Goal: Task Accomplishment & Management: Use online tool/utility

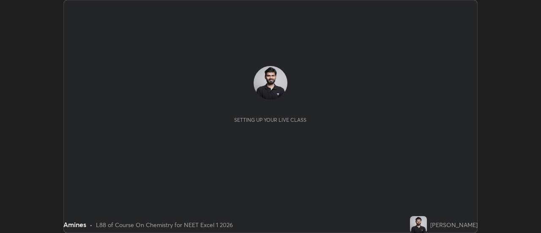
scroll to position [233, 541]
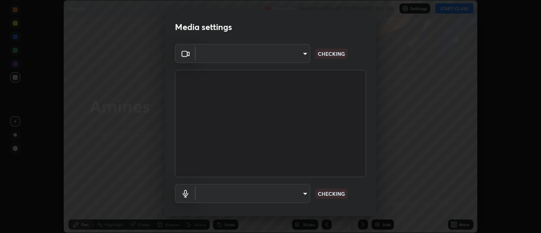
type input "4825068a70354f6bb8b87b711ec46b654dc523af82fc6d37acb8a926ccdce8f5"
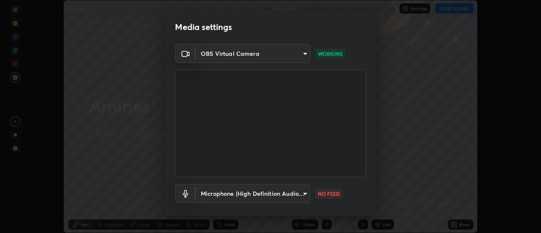
click at [288, 192] on body "Erase all Amines Recording WAS SCHEDULED TO START AT 9:15 AM Settings START CLA…" at bounding box center [270, 116] width 541 height 233
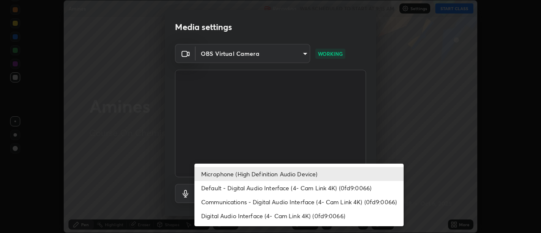
click at [258, 189] on li "Default - Digital Audio Interface (4- Cam Link 4K) (0fd9:0066)" at bounding box center [299, 188] width 209 height 14
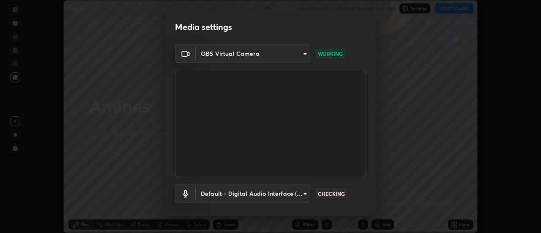
click at [257, 192] on body "Erase all Amines Recording WAS SCHEDULED TO START AT 9:15 AM Settings START CLA…" at bounding box center [270, 116] width 541 height 233
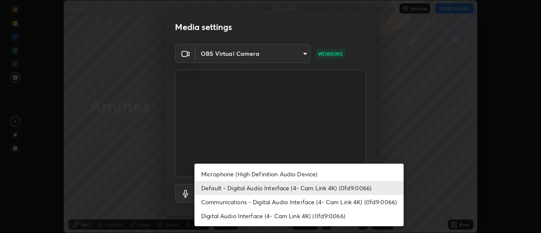
click at [253, 174] on li "Microphone (High Definition Audio Device)" at bounding box center [299, 174] width 209 height 14
type input "b65c06b14c7faa051d685f993ec14b3b84b1815ea69a0656019fd51a5eccf492"
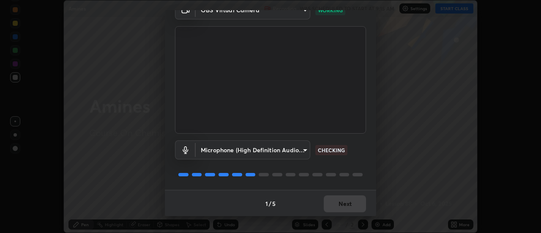
scroll to position [44, 0]
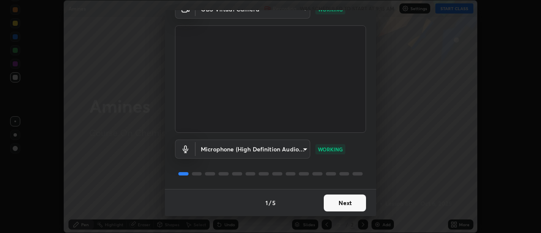
click at [340, 204] on button "Next" at bounding box center [345, 203] width 42 height 17
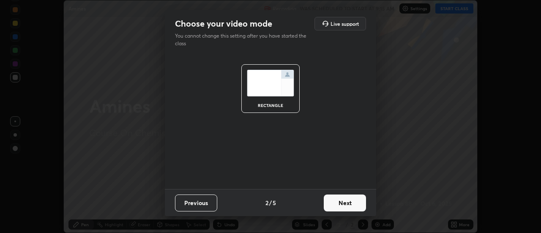
click at [342, 206] on button "Next" at bounding box center [345, 203] width 42 height 17
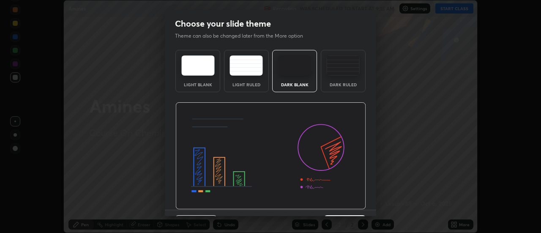
scroll to position [21, 0]
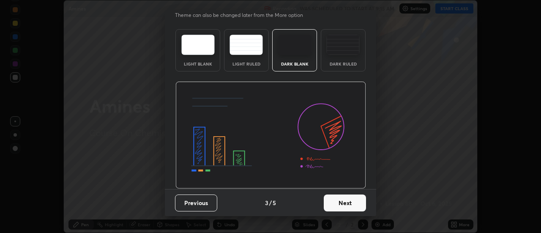
click at [347, 202] on button "Next" at bounding box center [345, 203] width 42 height 17
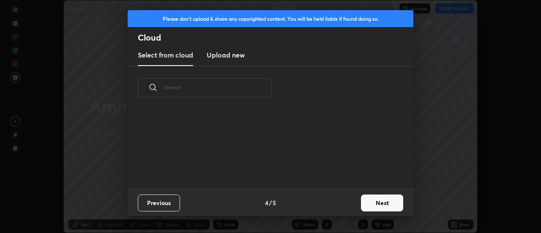
scroll to position [0, 0]
click at [367, 203] on button "Next" at bounding box center [382, 203] width 42 height 17
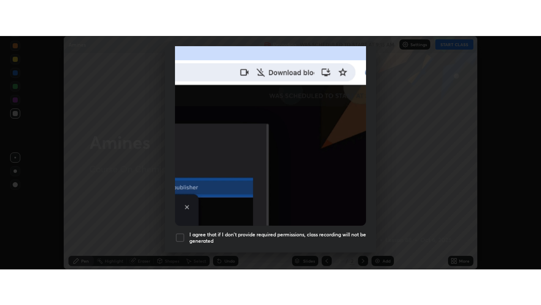
scroll to position [217, 0]
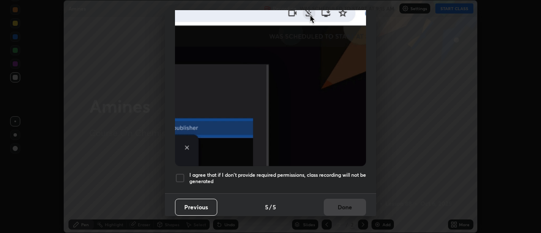
click at [339, 174] on h5 "I agree that if I don't provide required permissions, class recording will not …" at bounding box center [278, 178] width 177 height 13
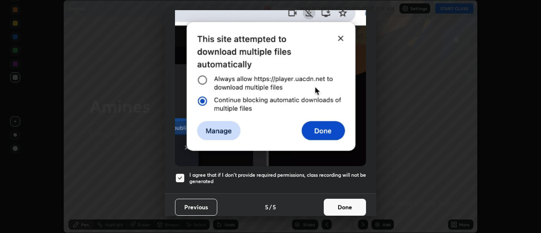
click at [343, 203] on button "Done" at bounding box center [345, 207] width 42 height 17
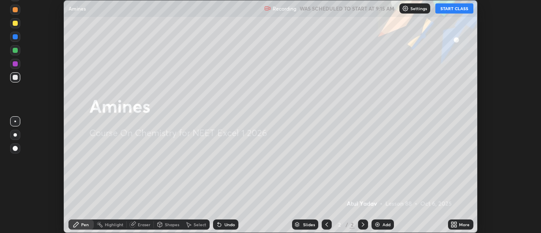
click at [445, 8] on button "START CLASS" at bounding box center [455, 8] width 38 height 10
click at [453, 225] on icon at bounding box center [454, 224] width 7 height 7
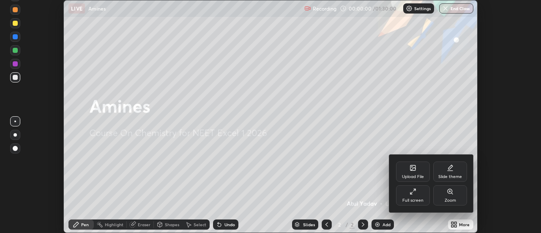
click at [412, 194] on icon at bounding box center [413, 191] width 7 height 7
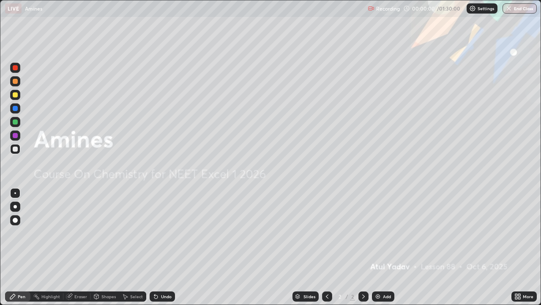
scroll to position [305, 541]
click at [380, 233] on img at bounding box center [378, 296] width 7 height 7
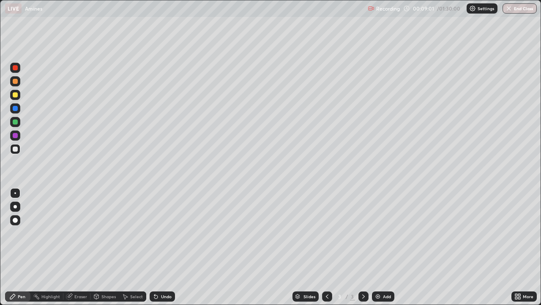
click at [168, 233] on div "Undo" at bounding box center [166, 296] width 11 height 4
click at [57, 233] on div "Highlight" at bounding box center [50, 296] width 19 height 4
click at [79, 233] on div "Eraser" at bounding box center [80, 296] width 13 height 4
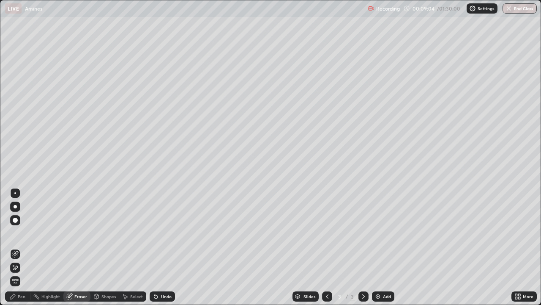
click at [19, 233] on div at bounding box center [15, 267] width 10 height 10
click at [20, 233] on div "Pen" at bounding box center [22, 296] width 8 height 4
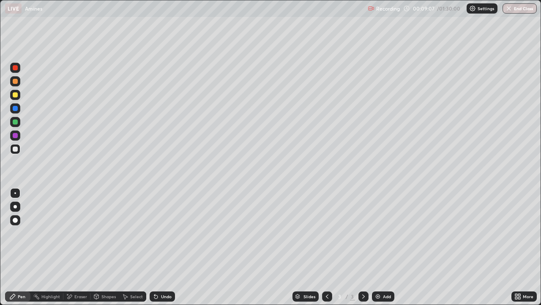
click at [19, 208] on div at bounding box center [15, 206] width 10 height 10
click at [18, 123] on div at bounding box center [15, 122] width 10 height 10
click at [159, 233] on div "Undo" at bounding box center [162, 296] width 25 height 10
click at [162, 14] on div "LIVE Amines" at bounding box center [185, 8] width 360 height 17
click at [379, 233] on img at bounding box center [378, 296] width 7 height 7
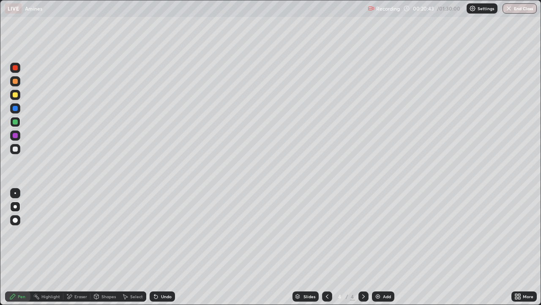
click at [323, 233] on div at bounding box center [327, 296] width 10 height 10
click at [83, 233] on div "Eraser" at bounding box center [80, 296] width 13 height 4
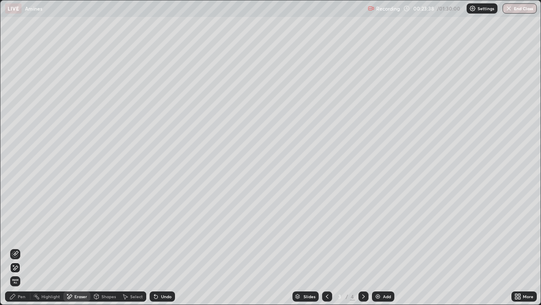
click at [24, 233] on div "Pen" at bounding box center [22, 296] width 8 height 4
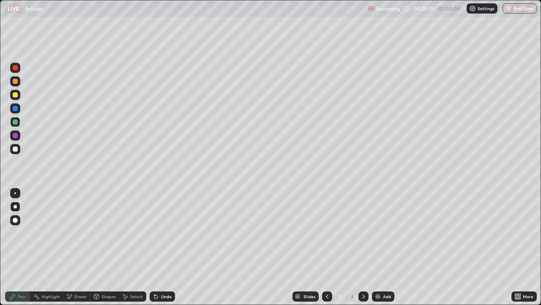
click at [364, 233] on div at bounding box center [364, 296] width 10 height 10
click at [80, 233] on div "Eraser" at bounding box center [80, 296] width 13 height 4
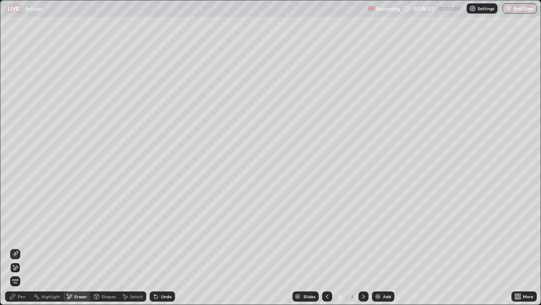
click at [13, 233] on icon at bounding box center [12, 296] width 5 height 5
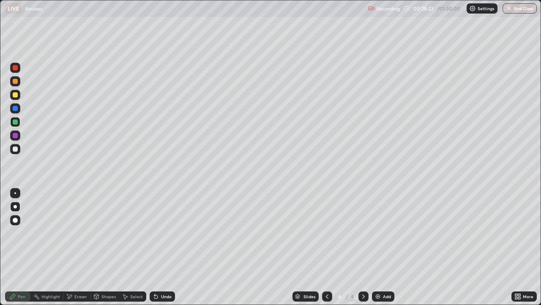
click at [381, 233] on img at bounding box center [378, 296] width 7 height 7
click at [327, 233] on icon at bounding box center [327, 296] width 3 height 4
click at [363, 233] on icon at bounding box center [363, 296] width 7 height 7
click at [168, 233] on div "Undo" at bounding box center [166, 296] width 11 height 4
click at [164, 233] on div "Undo" at bounding box center [166, 296] width 11 height 4
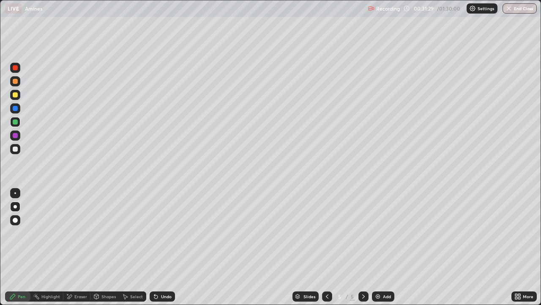
click at [164, 233] on div "Undo" at bounding box center [166, 296] width 11 height 4
click at [162, 233] on div "Undo" at bounding box center [166, 296] width 11 height 4
click at [162, 233] on div "Undo" at bounding box center [162, 296] width 25 height 10
click at [162, 233] on div "Undo" at bounding box center [166, 296] width 11 height 4
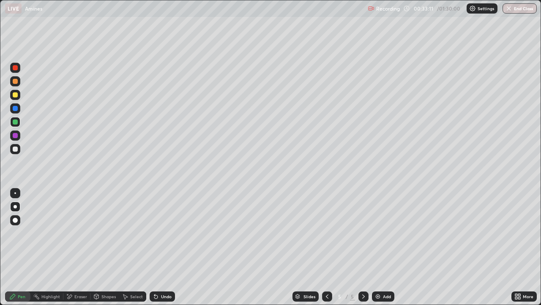
click at [162, 233] on div "Undo" at bounding box center [166, 296] width 11 height 4
click at [162, 233] on div "Undo" at bounding box center [162, 296] width 25 height 10
click at [161, 233] on div "Undo" at bounding box center [166, 296] width 11 height 4
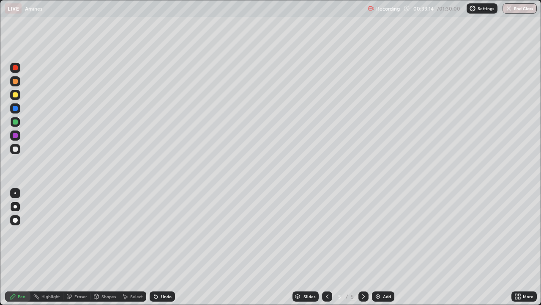
click at [155, 233] on icon at bounding box center [155, 296] width 3 height 3
click at [326, 233] on icon at bounding box center [327, 296] width 7 height 7
click at [327, 233] on icon at bounding box center [327, 296] width 7 height 7
click at [16, 135] on div at bounding box center [15, 135] width 5 height 5
click at [162, 233] on div "Undo" at bounding box center [166, 296] width 11 height 4
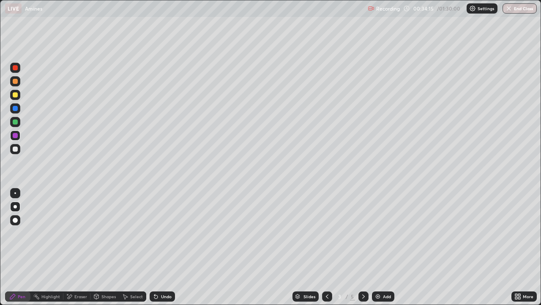
click at [165, 233] on div "Undo" at bounding box center [166, 296] width 11 height 4
click at [164, 233] on div "Undo" at bounding box center [166, 296] width 11 height 4
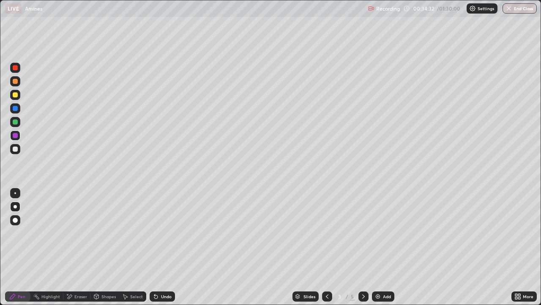
click at [164, 233] on div "Undo" at bounding box center [166, 296] width 11 height 4
click at [165, 233] on div "Undo" at bounding box center [166, 296] width 11 height 4
click at [166, 233] on div "Undo" at bounding box center [166, 296] width 11 height 4
click at [164, 233] on div "Undo" at bounding box center [166, 296] width 11 height 4
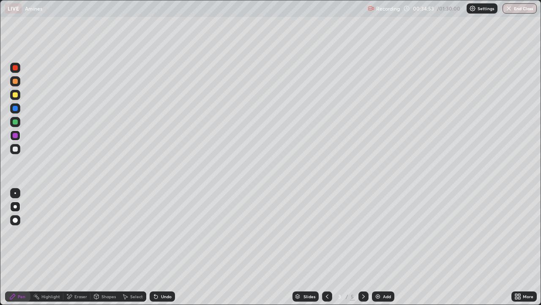
click at [326, 233] on icon at bounding box center [327, 296] width 7 height 7
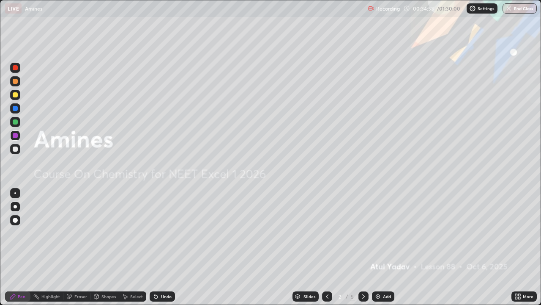
click at [328, 233] on icon at bounding box center [327, 296] width 7 height 7
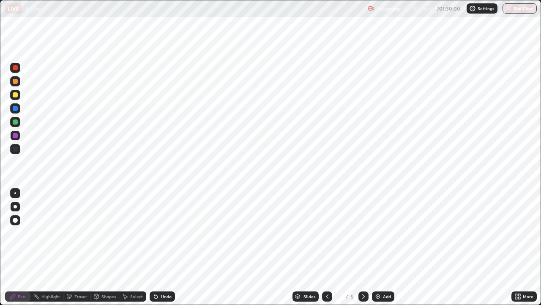
click at [359, 233] on div at bounding box center [364, 296] width 10 height 10
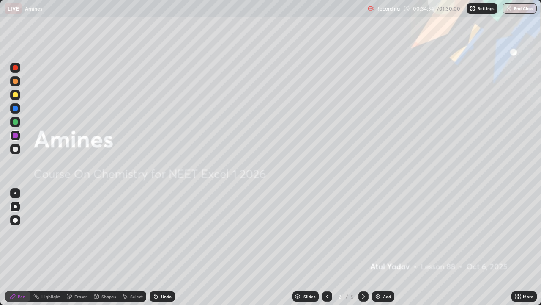
click at [363, 233] on icon at bounding box center [363, 296] width 7 height 7
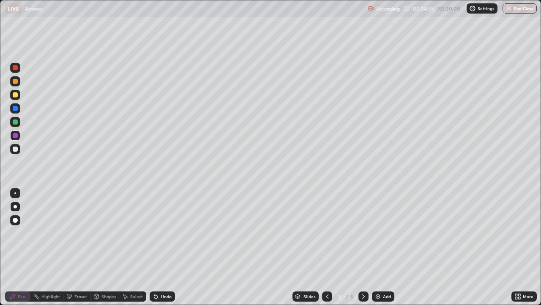
click at [363, 233] on icon at bounding box center [363, 296] width 7 height 7
click at [360, 233] on icon at bounding box center [363, 296] width 7 height 7
click at [14, 97] on div at bounding box center [15, 94] width 5 height 5
click at [14, 67] on div at bounding box center [15, 67] width 5 height 5
click at [168, 233] on div "Undo" at bounding box center [166, 296] width 11 height 4
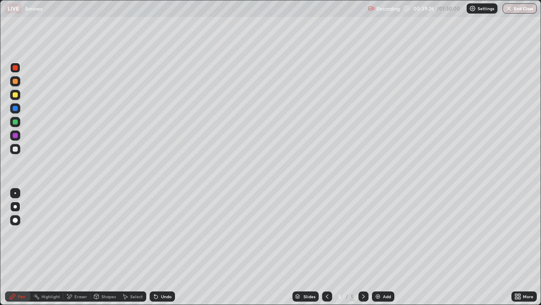
click at [168, 233] on div "Undo" at bounding box center [166, 296] width 11 height 4
click at [155, 233] on div "Undo" at bounding box center [162, 296] width 25 height 10
click at [157, 233] on div "Undo" at bounding box center [162, 296] width 25 height 10
click at [382, 233] on div "Add" at bounding box center [383, 296] width 22 height 10
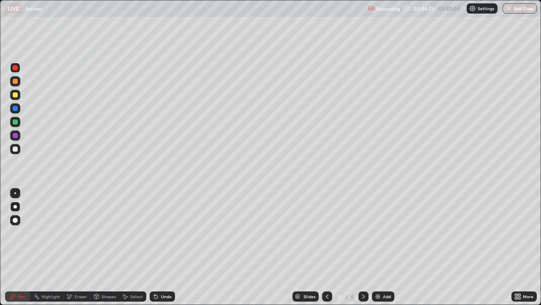
click at [325, 233] on icon at bounding box center [327, 296] width 7 height 7
click at [326, 233] on icon at bounding box center [327, 296] width 3 height 4
click at [327, 233] on icon at bounding box center [327, 296] width 7 height 7
click at [363, 233] on icon at bounding box center [363, 296] width 7 height 7
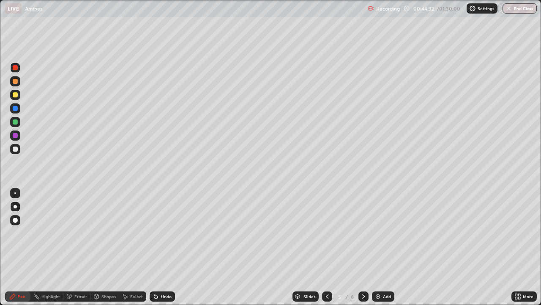
click at [363, 233] on icon at bounding box center [363, 296] width 7 height 7
click at [167, 233] on div "Undo" at bounding box center [166, 296] width 11 height 4
click at [165, 233] on div "Undo" at bounding box center [162, 296] width 25 height 10
click at [163, 233] on div "Undo" at bounding box center [166, 296] width 11 height 4
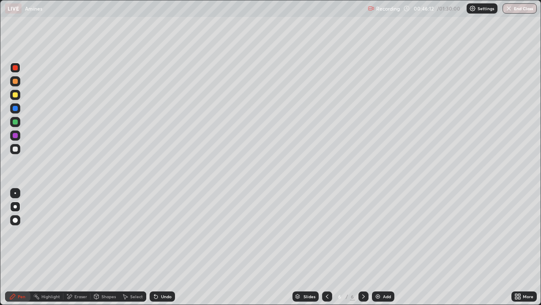
click at [162, 233] on div "Undo" at bounding box center [162, 296] width 25 height 10
click at [170, 233] on div "Undo" at bounding box center [166, 296] width 11 height 4
click at [169, 233] on div "Undo" at bounding box center [166, 296] width 11 height 4
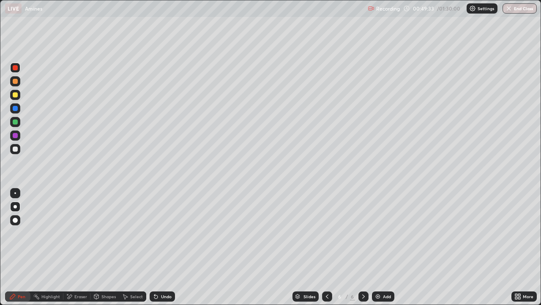
click at [166, 233] on div "Undo" at bounding box center [166, 296] width 11 height 4
click at [14, 94] on div at bounding box center [15, 94] width 5 height 5
click at [81, 233] on div "Eraser" at bounding box center [80, 296] width 13 height 4
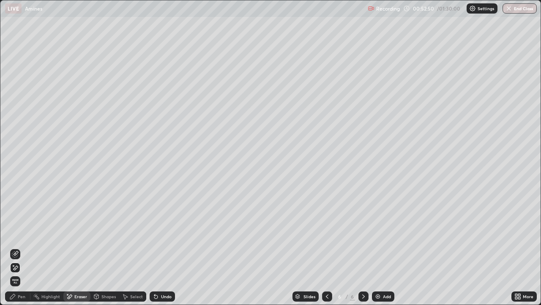
click at [17, 233] on div "Pen" at bounding box center [17, 296] width 25 height 10
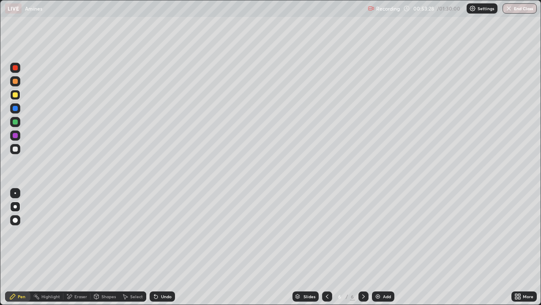
click at [78, 233] on div "Eraser" at bounding box center [80, 296] width 13 height 4
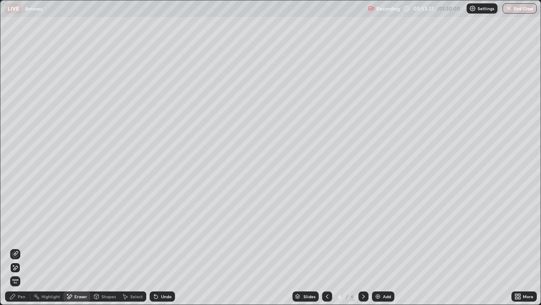
click at [21, 233] on div "Pen" at bounding box center [22, 296] width 8 height 4
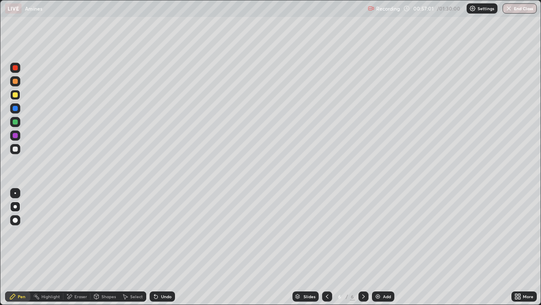
click at [19, 81] on div at bounding box center [15, 81] width 10 height 10
click at [159, 233] on div "Undo" at bounding box center [162, 296] width 25 height 10
click at [158, 233] on div "Undo" at bounding box center [162, 296] width 25 height 10
click at [155, 233] on icon at bounding box center [155, 296] width 3 height 3
click at [16, 94] on div at bounding box center [15, 94] width 5 height 5
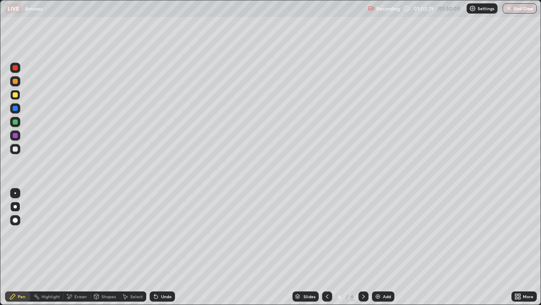
click at [18, 123] on div at bounding box center [15, 122] width 10 height 10
click at [81, 233] on div "Eraser" at bounding box center [80, 296] width 13 height 4
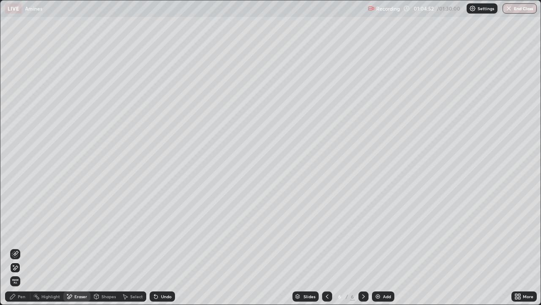
click at [158, 233] on div "Undo" at bounding box center [160, 296] width 29 height 17
click at [159, 233] on div "Undo" at bounding box center [162, 296] width 25 height 10
click at [158, 233] on div "Undo" at bounding box center [162, 296] width 25 height 10
click at [156, 233] on icon at bounding box center [156, 296] width 7 height 7
click at [157, 233] on div "Undo" at bounding box center [162, 296] width 25 height 10
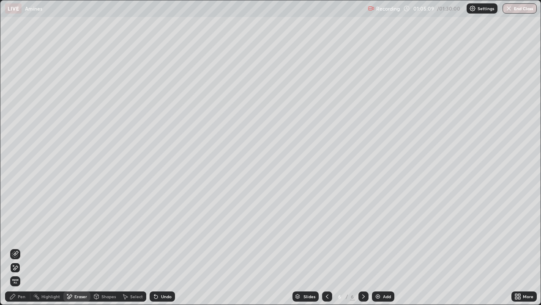
click at [155, 233] on div "Undo" at bounding box center [162, 296] width 25 height 10
click at [159, 233] on div "Undo" at bounding box center [160, 296] width 29 height 17
click at [157, 233] on icon at bounding box center [156, 296] width 7 height 7
click at [154, 233] on icon at bounding box center [155, 296] width 3 height 3
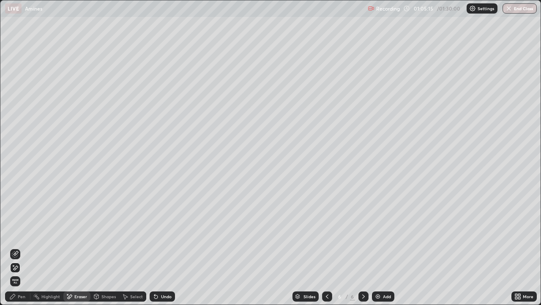
click at [17, 233] on div "Pen" at bounding box center [17, 296] width 25 height 10
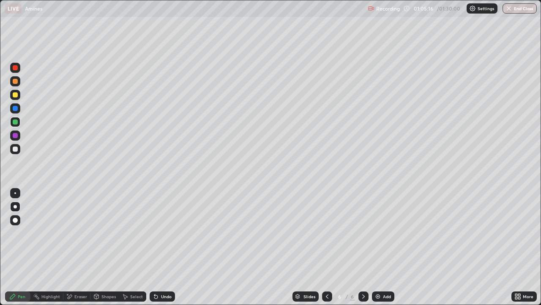
click at [18, 108] on div at bounding box center [15, 108] width 10 height 10
click at [82, 233] on div "Eraser" at bounding box center [80, 296] width 13 height 4
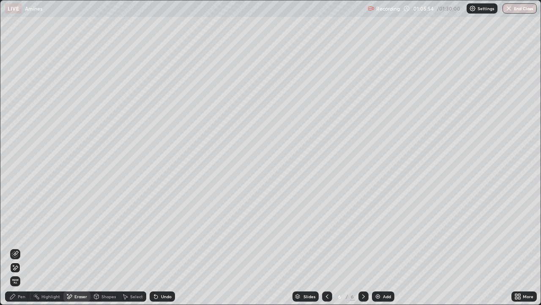
click at [155, 233] on icon at bounding box center [155, 296] width 3 height 3
click at [159, 233] on div "Undo" at bounding box center [162, 296] width 25 height 10
click at [161, 233] on div "Undo" at bounding box center [166, 296] width 11 height 4
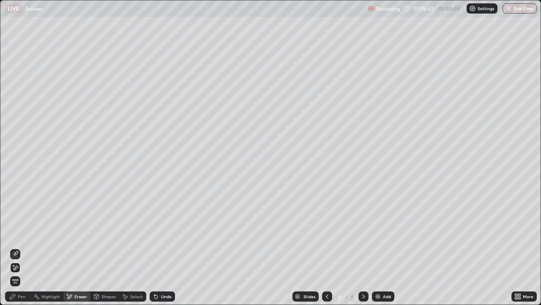
click at [18, 233] on div "Pen" at bounding box center [22, 296] width 8 height 4
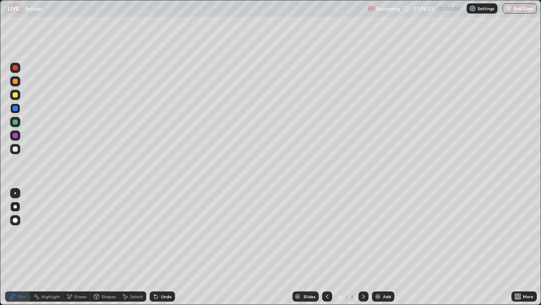
click at [16, 148] on div at bounding box center [15, 148] width 5 height 5
click at [75, 233] on div "Eraser" at bounding box center [80, 296] width 13 height 4
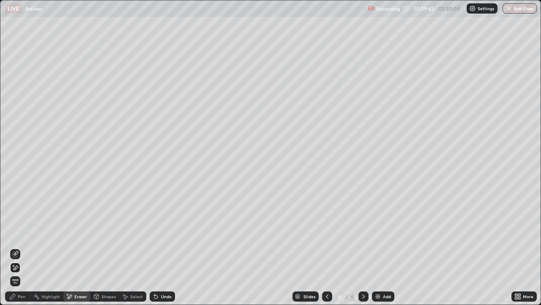
click at [22, 233] on div "Pen" at bounding box center [22, 296] width 8 height 4
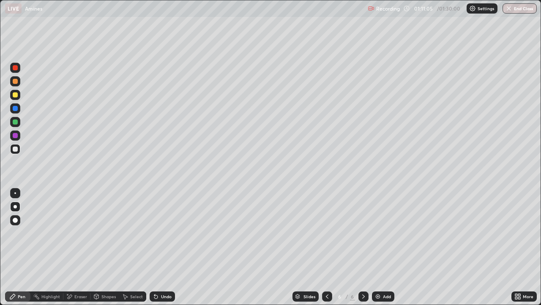
click at [16, 135] on div at bounding box center [15, 135] width 5 height 5
click at [73, 233] on div "Eraser" at bounding box center [76, 296] width 27 height 10
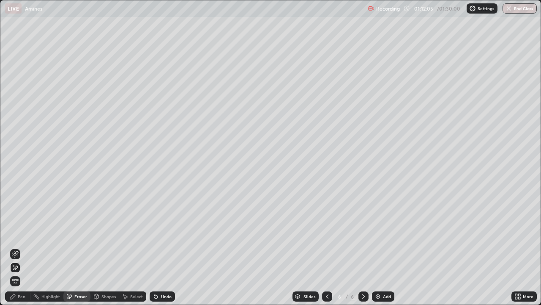
click at [20, 233] on div "Pen" at bounding box center [22, 296] width 8 height 4
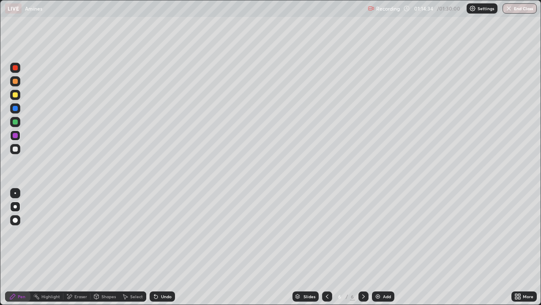
click at [381, 233] on img at bounding box center [378, 296] width 7 height 7
click at [161, 233] on div "Undo" at bounding box center [166, 296] width 11 height 4
click at [158, 233] on icon at bounding box center [156, 296] width 7 height 7
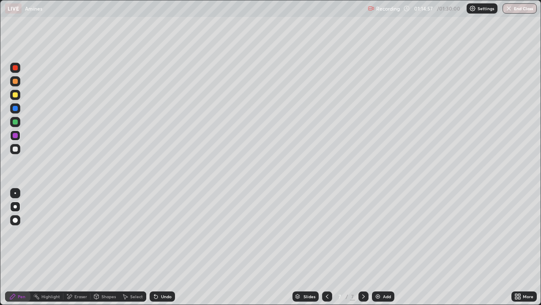
click at [157, 233] on icon at bounding box center [156, 296] width 7 height 7
click at [155, 233] on icon at bounding box center [155, 296] width 3 height 3
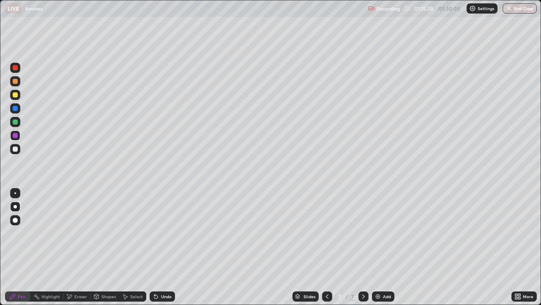
click at [161, 233] on div "Undo" at bounding box center [166, 296] width 11 height 4
click at [159, 233] on div "Undo" at bounding box center [162, 296] width 25 height 10
click at [83, 233] on div "Eraser" at bounding box center [80, 296] width 13 height 4
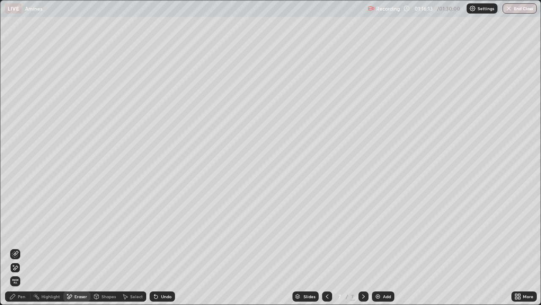
click at [20, 233] on div "Pen" at bounding box center [22, 296] width 8 height 4
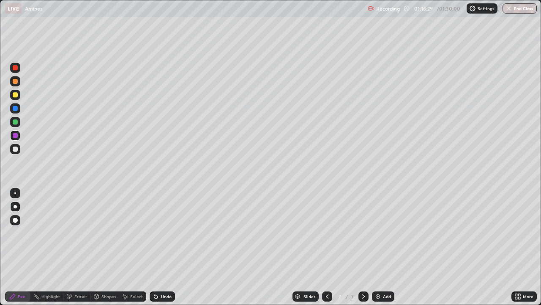
click at [159, 233] on div "Undo" at bounding box center [162, 296] width 25 height 10
click at [376, 233] on img at bounding box center [378, 296] width 7 height 7
click at [327, 233] on icon at bounding box center [327, 296] width 7 height 7
click at [362, 233] on icon at bounding box center [363, 296] width 7 height 7
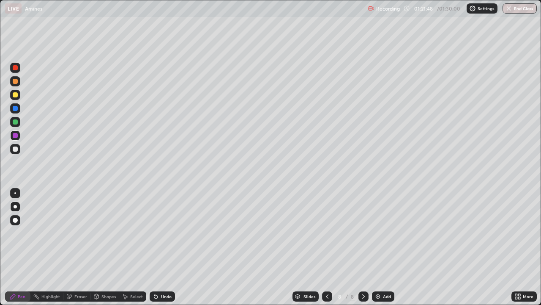
click at [164, 233] on div "Undo" at bounding box center [166, 296] width 11 height 4
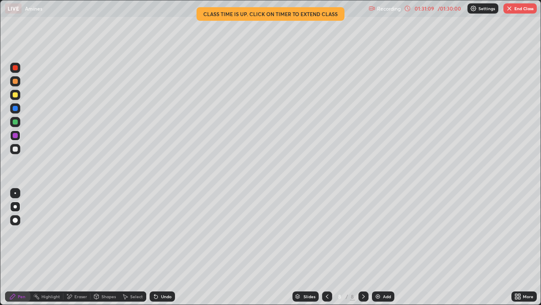
click at [518, 9] on button "End Class" at bounding box center [520, 8] width 33 height 10
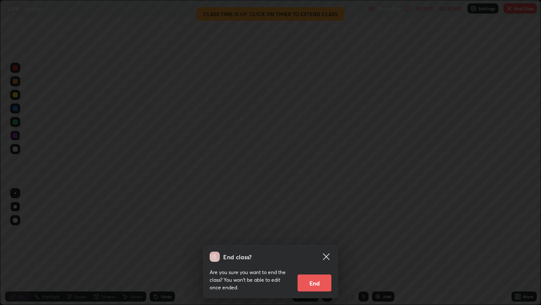
click at [321, 233] on button "End" at bounding box center [315, 282] width 34 height 17
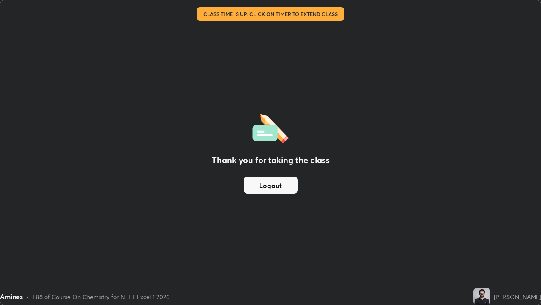
click at [292, 188] on button "Logout" at bounding box center [271, 184] width 54 height 17
click at [288, 187] on button "Logout" at bounding box center [271, 184] width 54 height 17
